Goal: Communication & Community: Participate in discussion

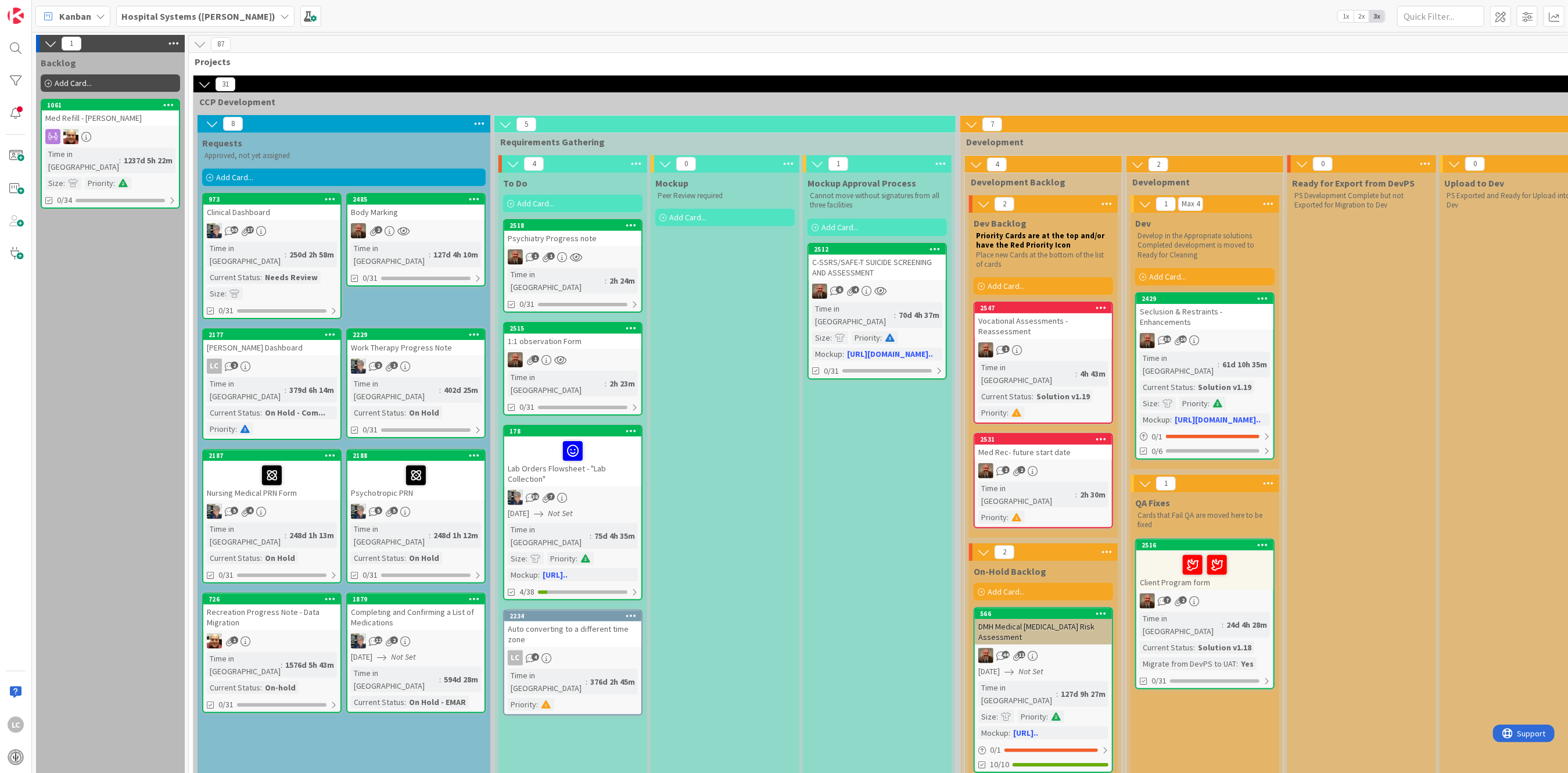
click at [563, 621] on div "Auto converting to a different time zone" at bounding box center [572, 634] width 137 height 26
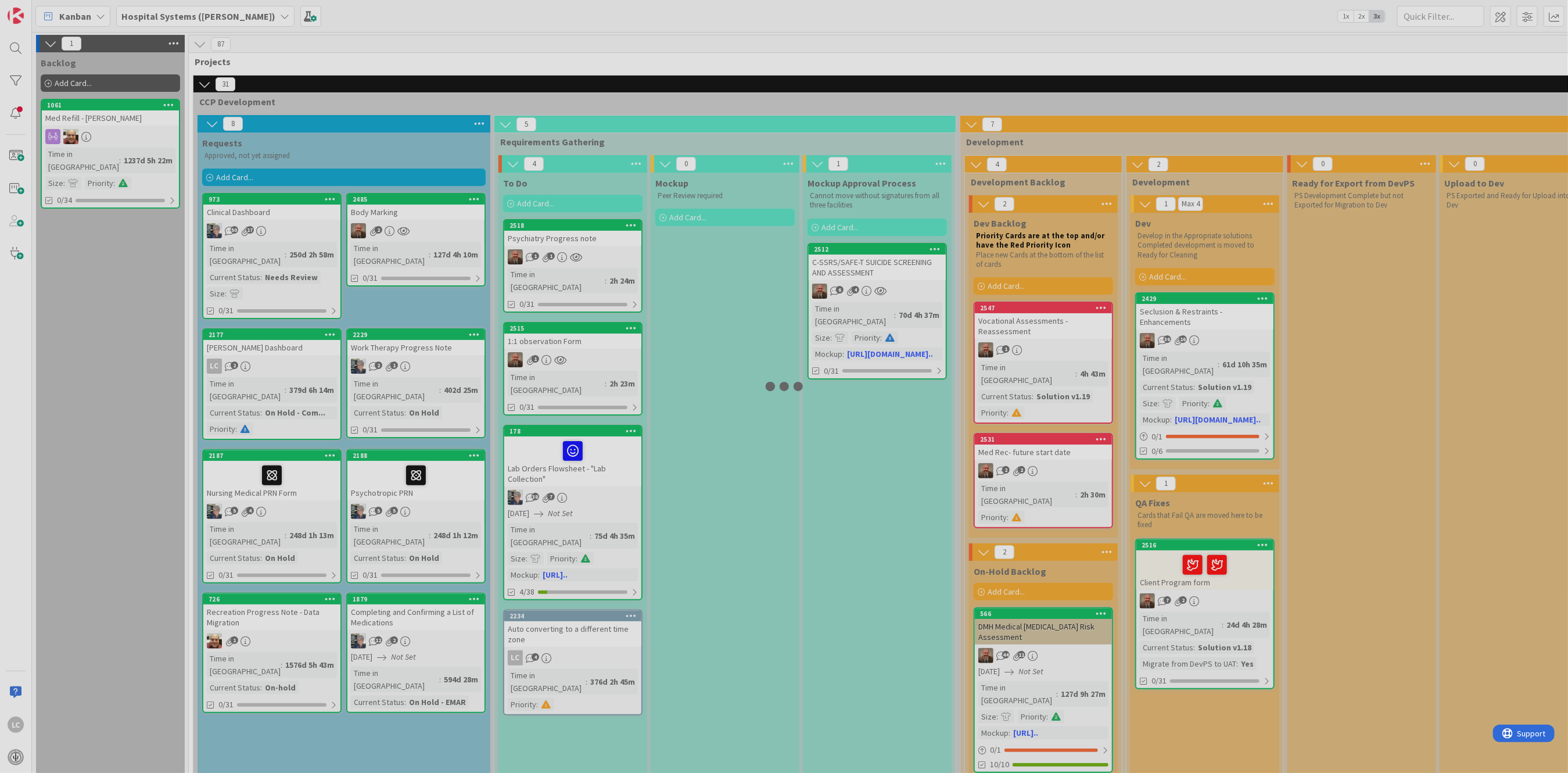
click at [562, 604] on div at bounding box center [784, 386] width 1568 height 773
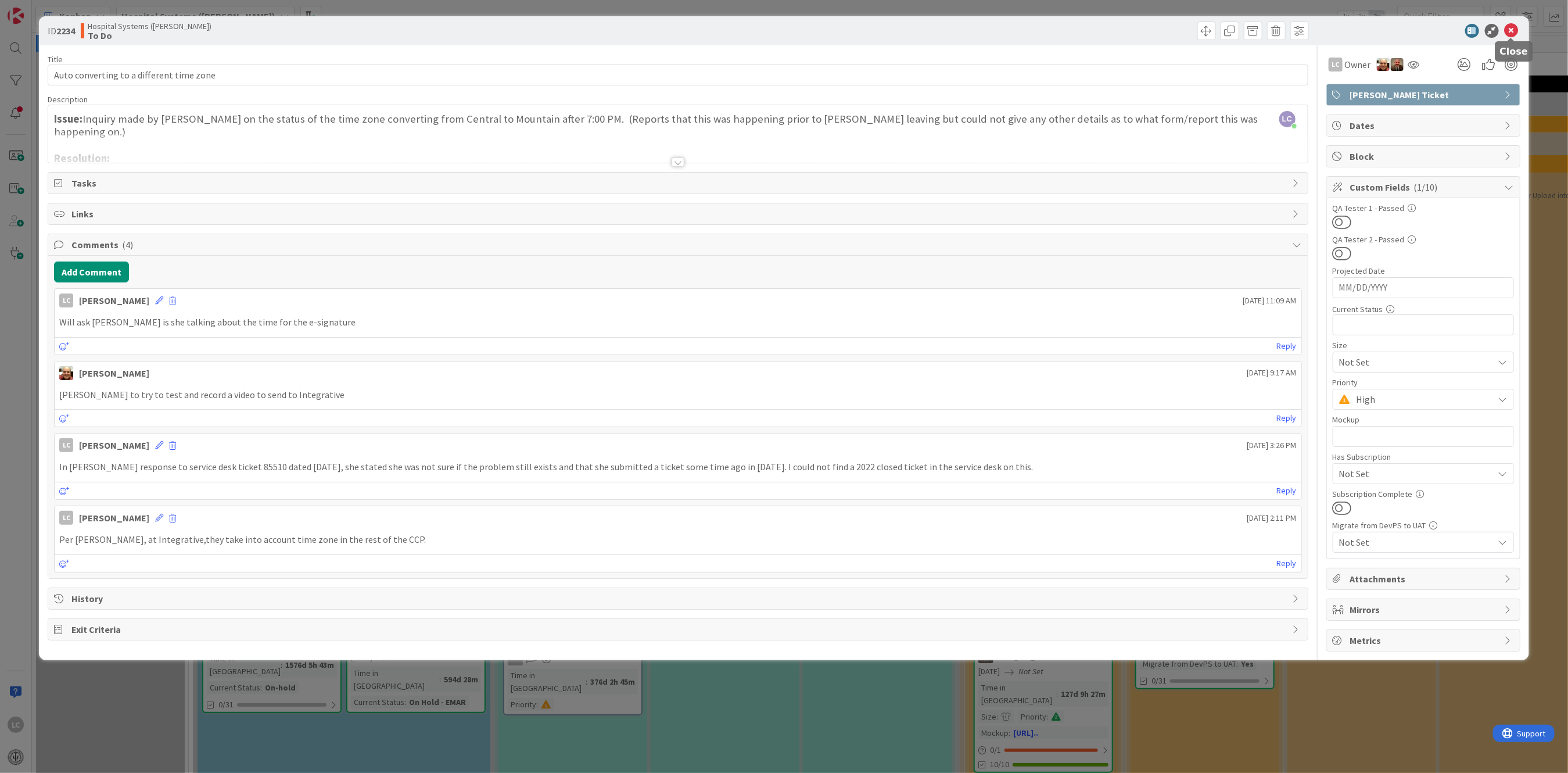
click at [1508, 28] on icon at bounding box center [1512, 31] width 14 height 14
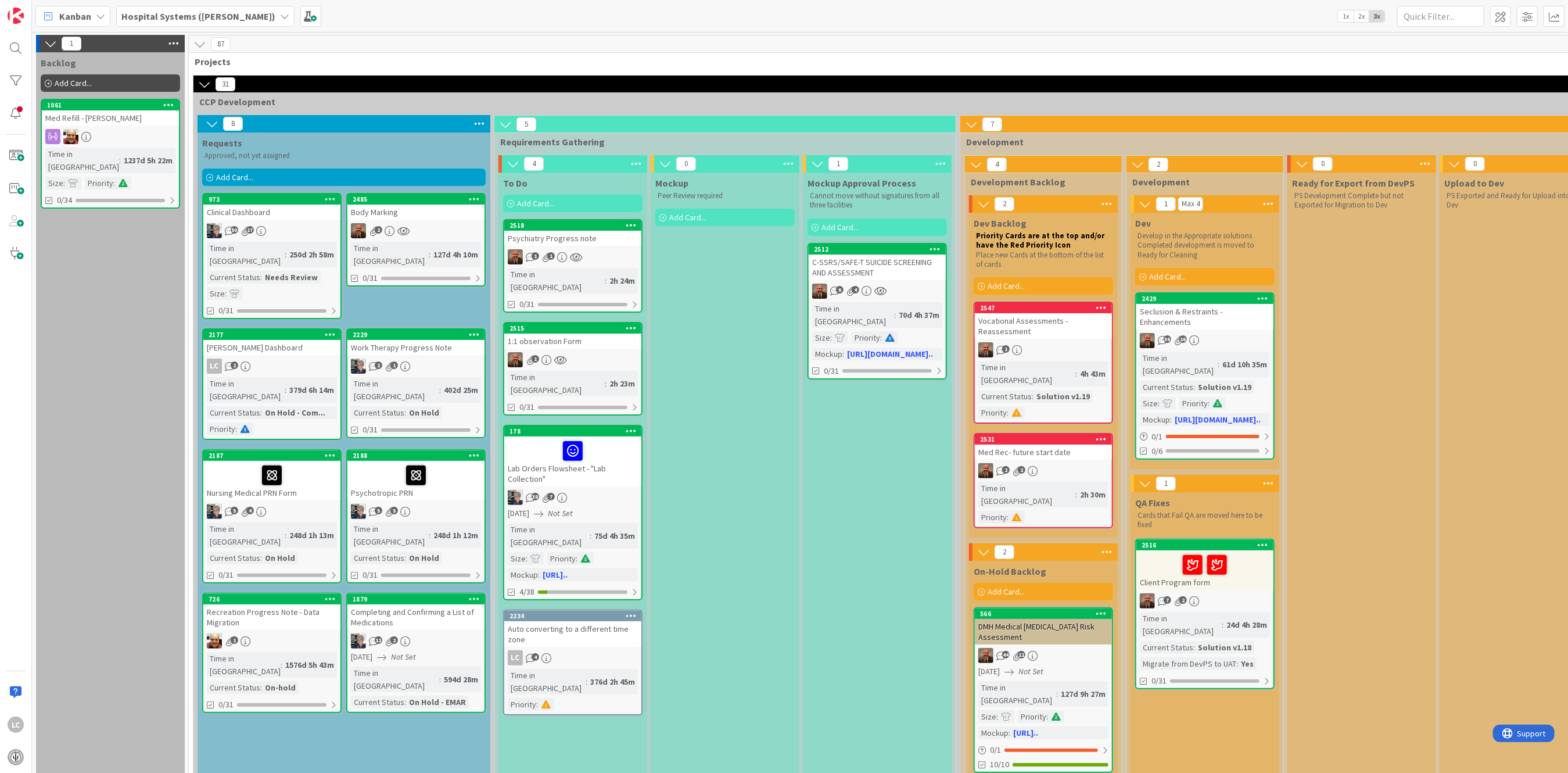
click at [563, 621] on div "Auto converting to a different time zone" at bounding box center [572, 634] width 137 height 26
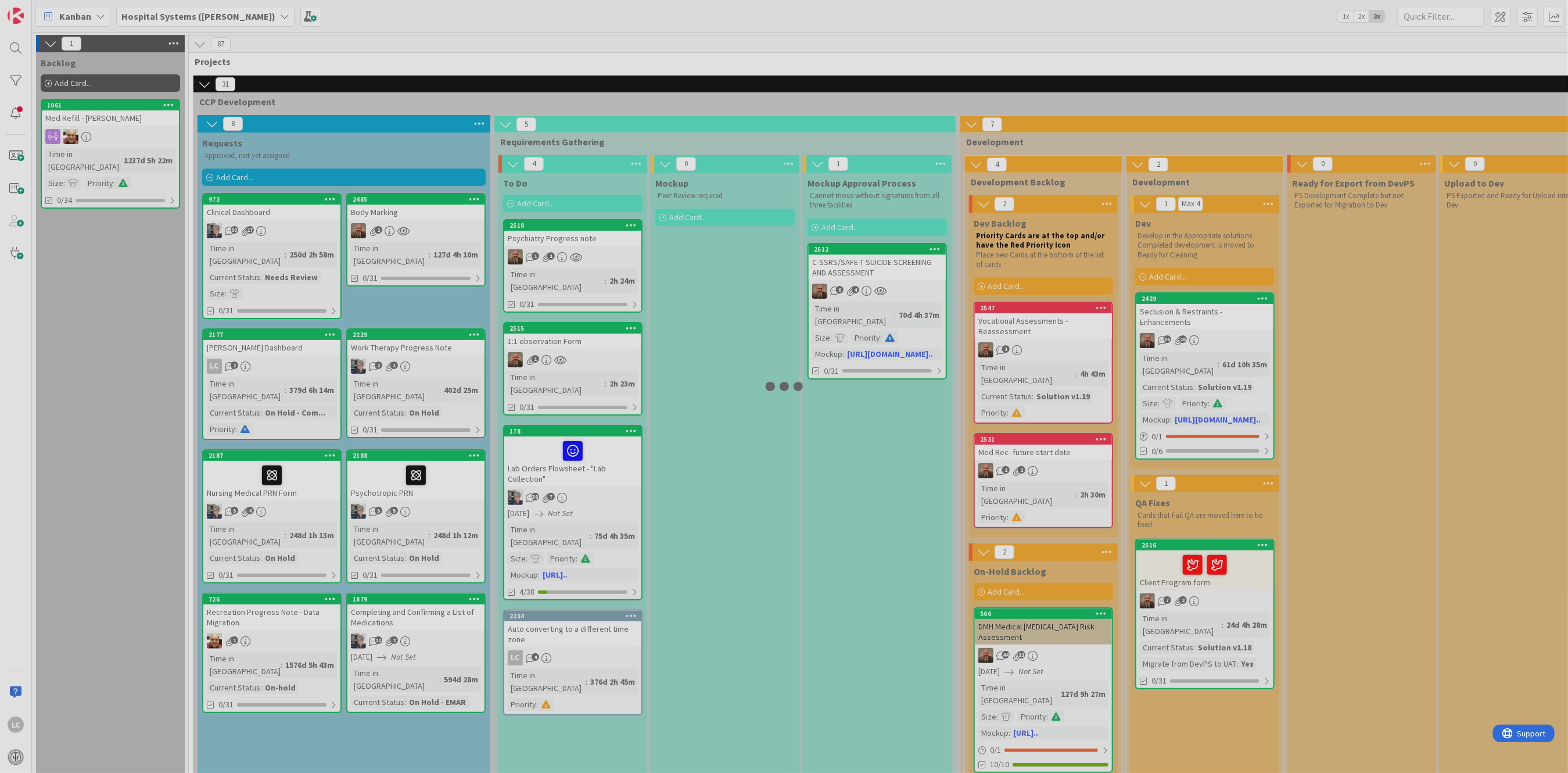
click at [563, 598] on div at bounding box center [784, 386] width 1568 height 773
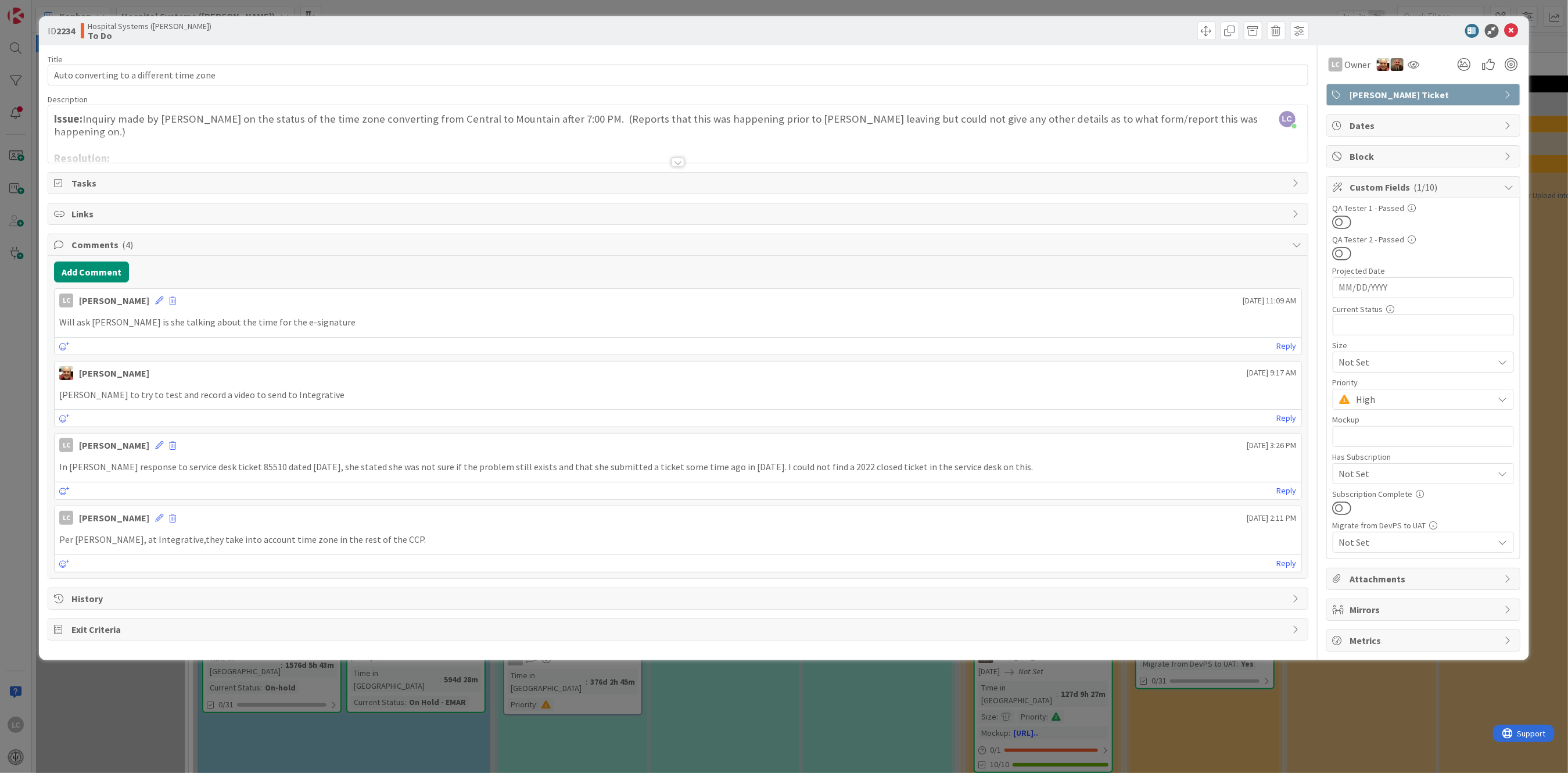
click at [682, 163] on div at bounding box center [678, 162] width 13 height 10
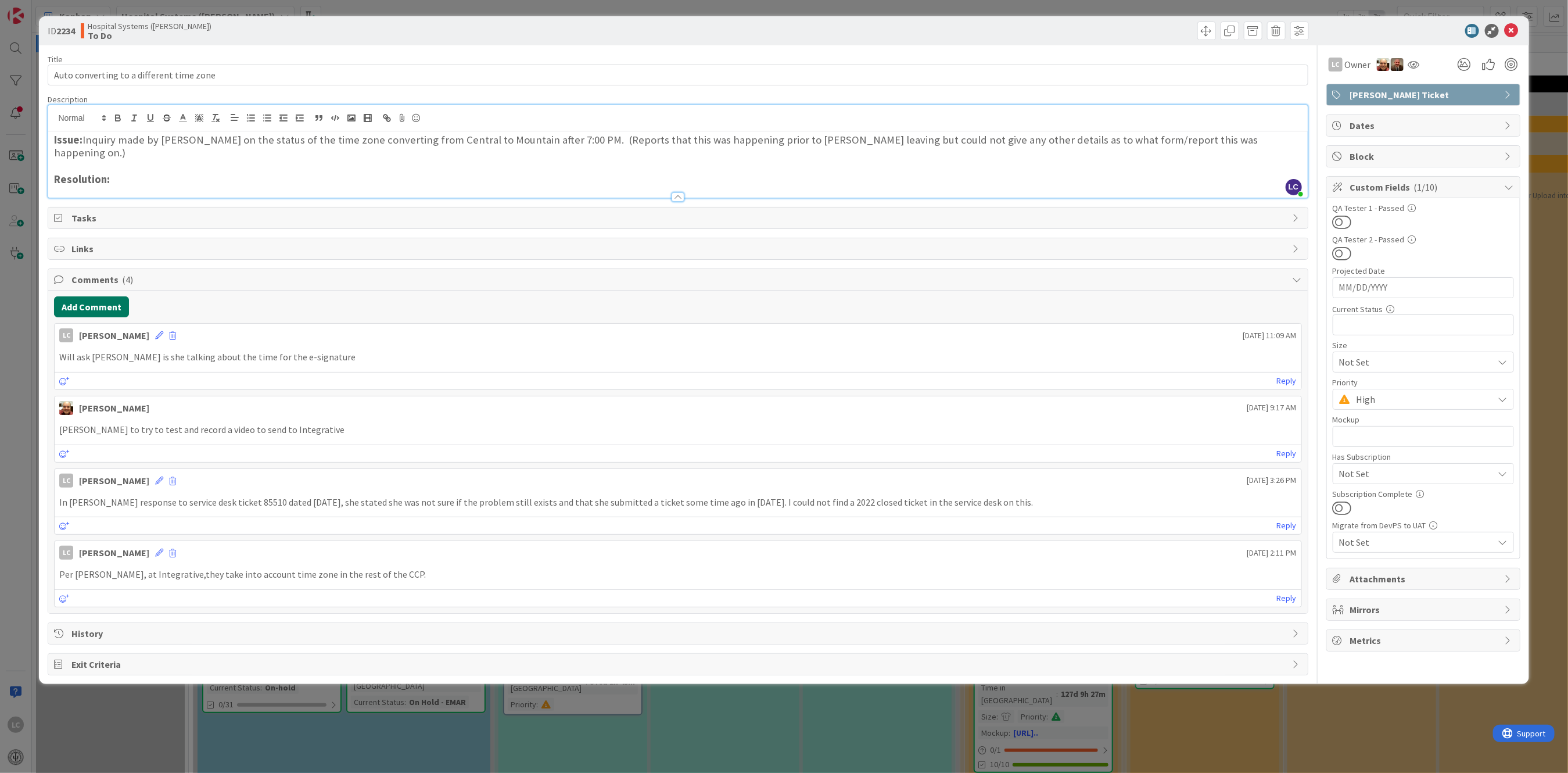
click at [83, 297] on button "Add Comment" at bounding box center [91, 307] width 75 height 21
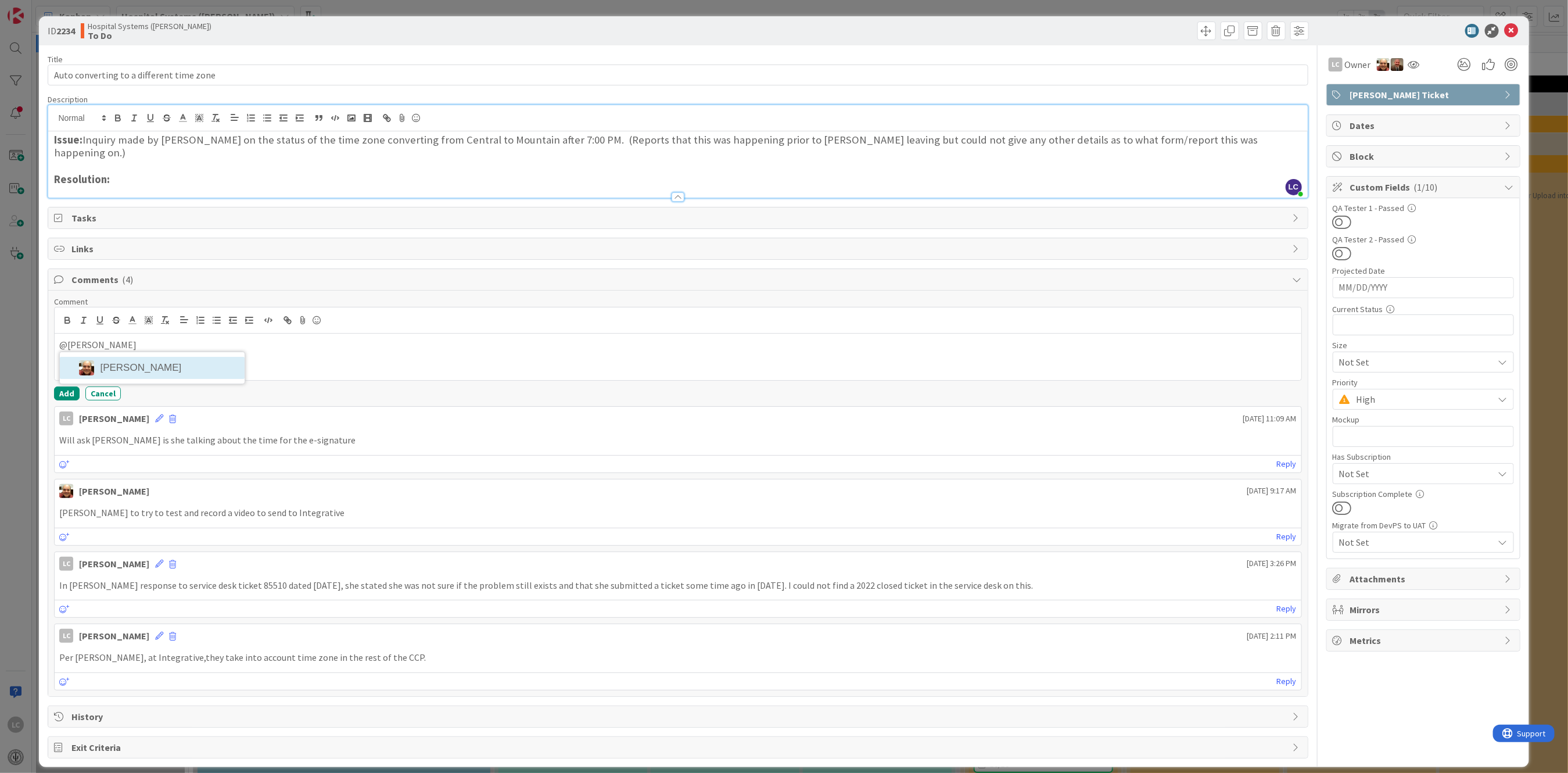
click at [111, 357] on li "[PERSON_NAME]" at bounding box center [152, 368] width 185 height 22
click at [140, 338] on p "﻿ @ [PERSON_NAME] ﻿" at bounding box center [678, 346] width 1237 height 15
click at [65, 386] on button "Add" at bounding box center [67, 393] width 26 height 14
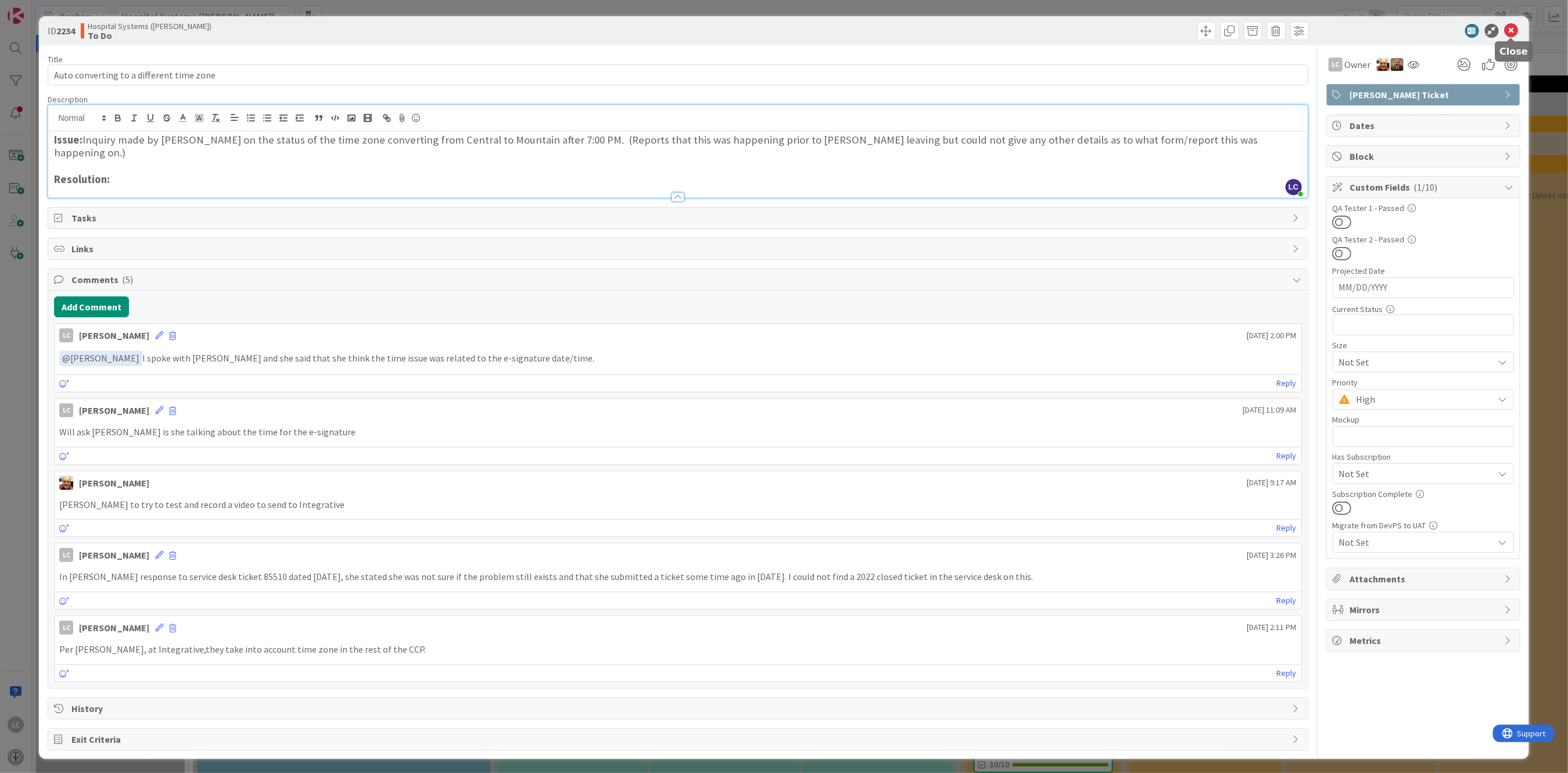
click at [1511, 33] on icon at bounding box center [1512, 31] width 14 height 14
